Goal: Task Accomplishment & Management: Manage account settings

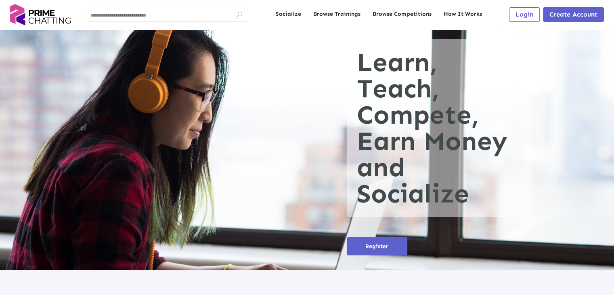
click at [526, 10] on span "Login" at bounding box center [525, 14] width 18 height 8
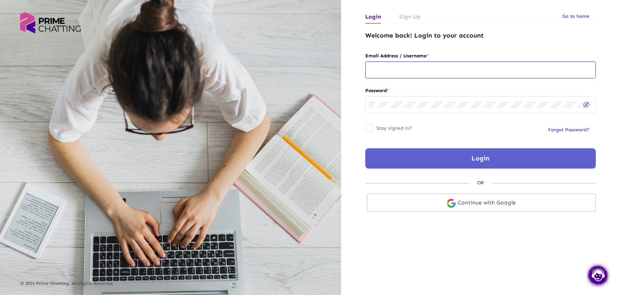
click at [401, 66] on div at bounding box center [480, 69] width 223 height 18
click at [403, 68] on input "text" at bounding box center [480, 70] width 223 height 6
type input "**********"
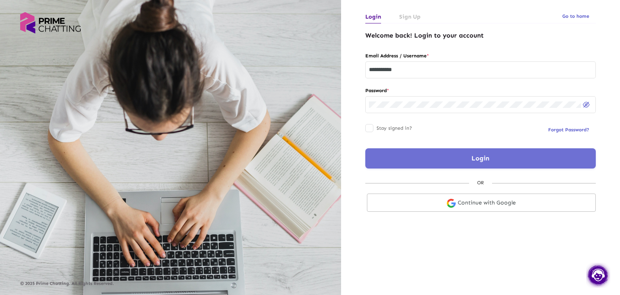
click at [434, 154] on button "Login" at bounding box center [480, 158] width 231 height 20
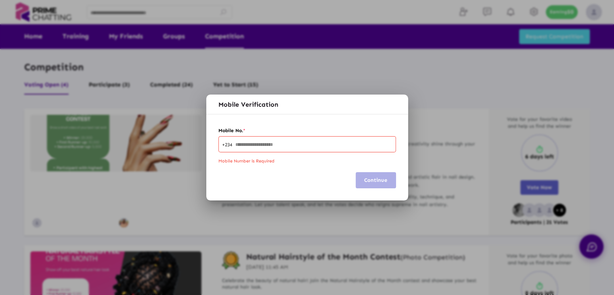
click at [426, 124] on div at bounding box center [307, 147] width 614 height 295
